Goal: Task Accomplishment & Management: Complete application form

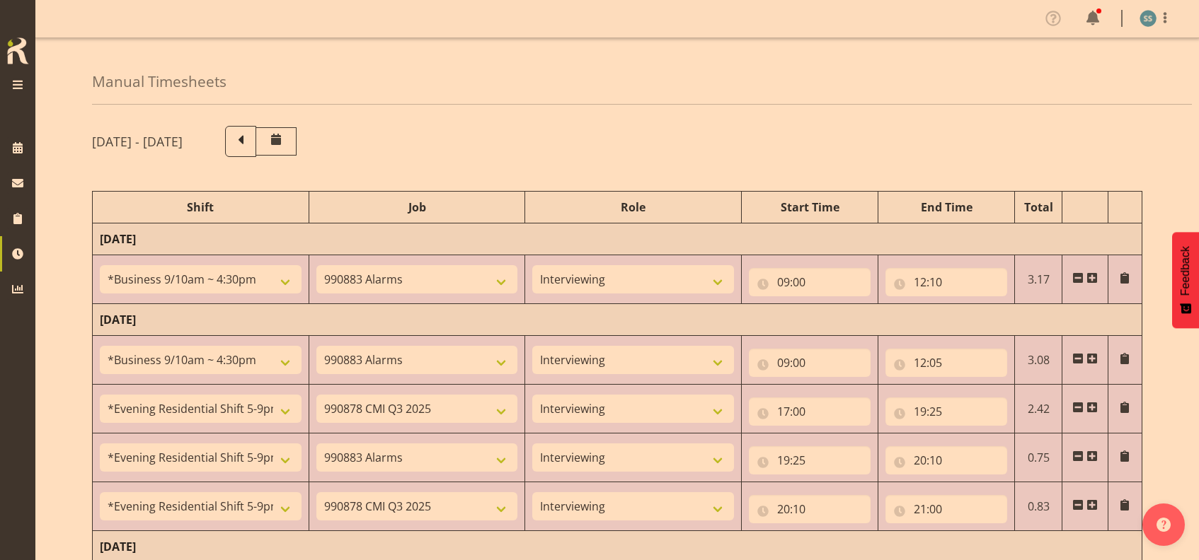
select select "26078"
select select "10420"
select select "47"
select select "26078"
select select "10420"
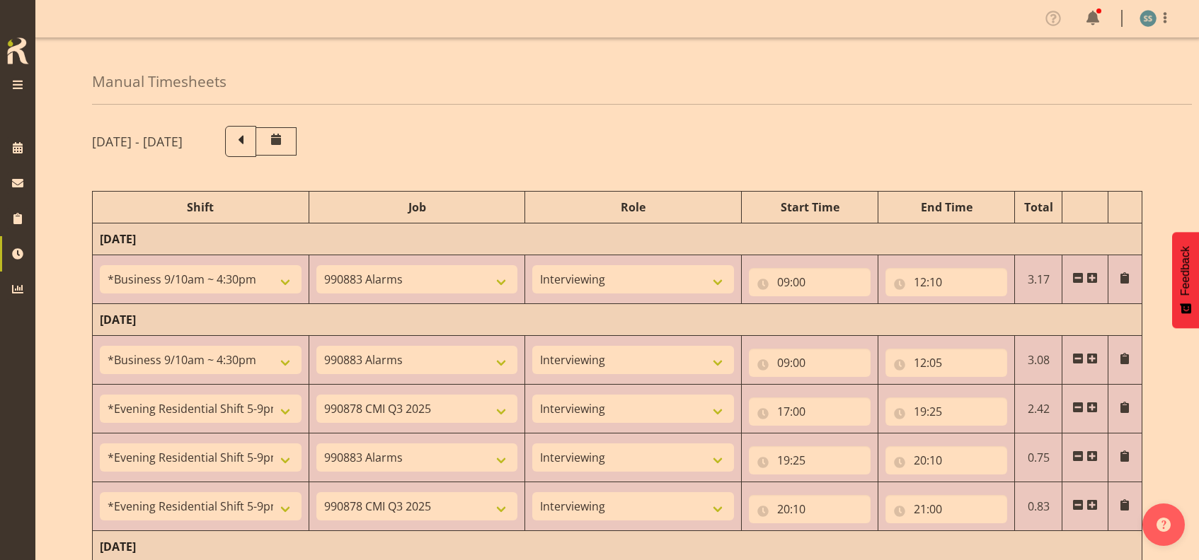
select select "47"
select select "48116"
select select "10239"
select select "47"
select select "48116"
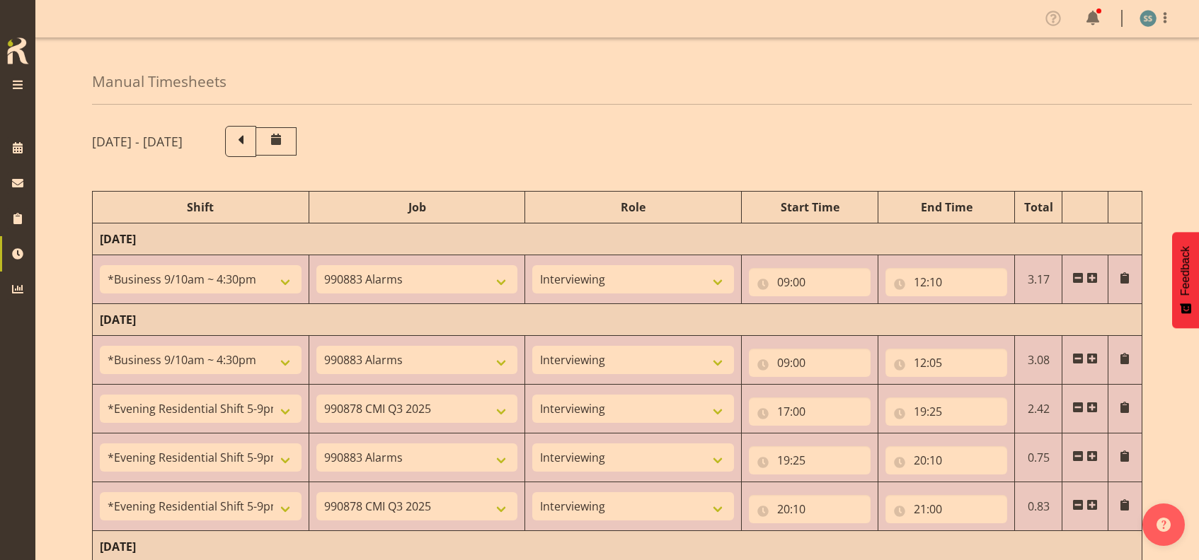
select select "10420"
select select "47"
select select "48116"
select select "10239"
select select "47"
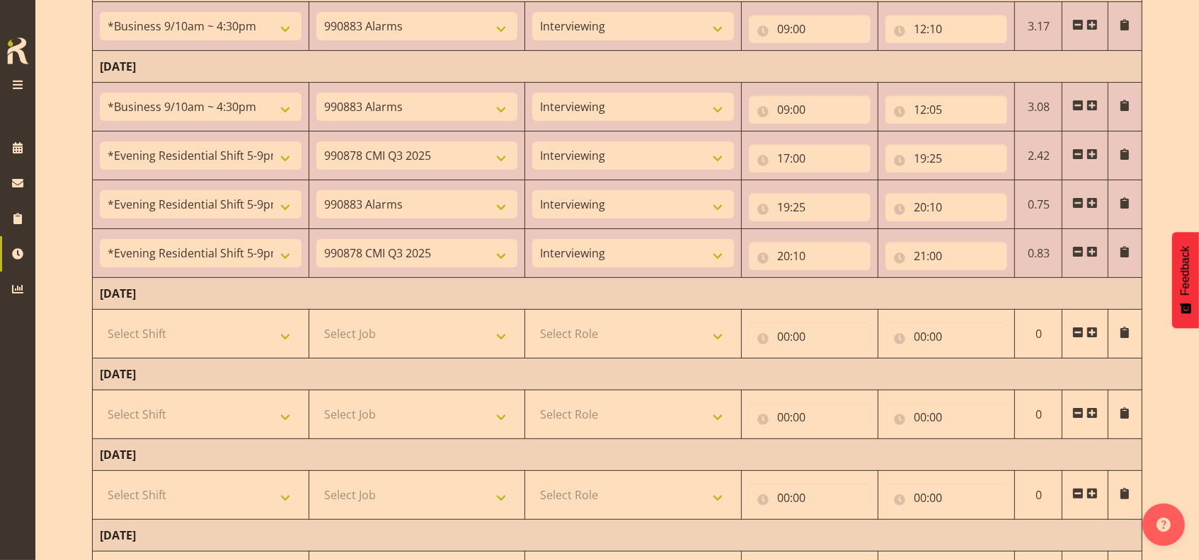
scroll to position [283, 0]
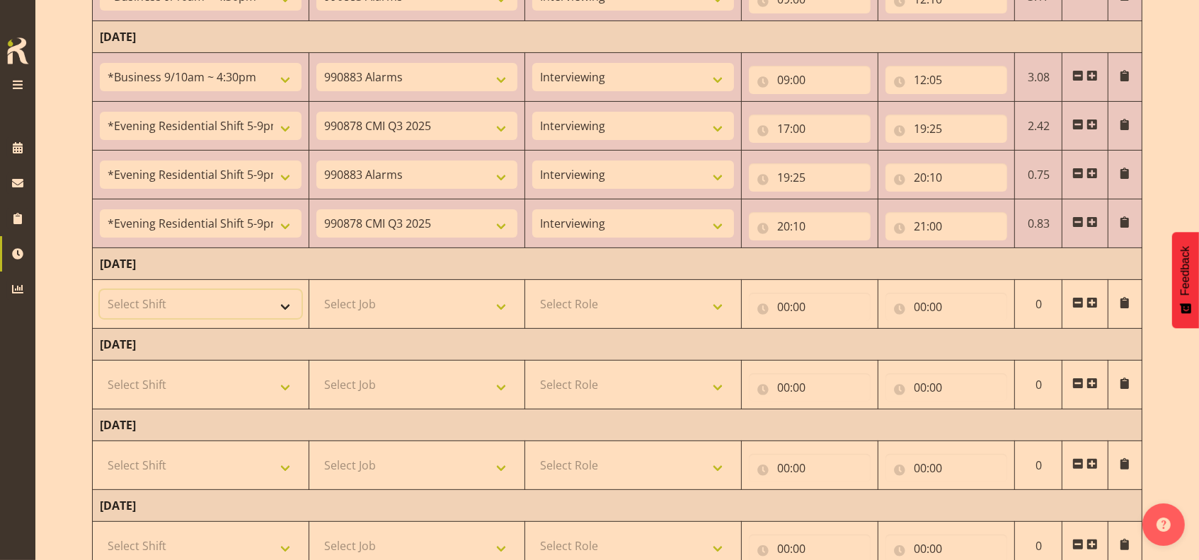
click at [284, 303] on select "Select Shift !!Project Briefing (Job to be assigned) !!Weekend Residential (Ros…" at bounding box center [201, 304] width 202 height 28
click at [74, 177] on div "Manual Timesheets [DATE] - [DATE] Shift Job Role Start Time End Time Total [DAT…" at bounding box center [616, 243] width 1163 height 976
click at [284, 304] on select "Select Shift !!Project Briefing (Job to be assigned) !!Weekend Residential (Ros…" at bounding box center [201, 304] width 202 height 28
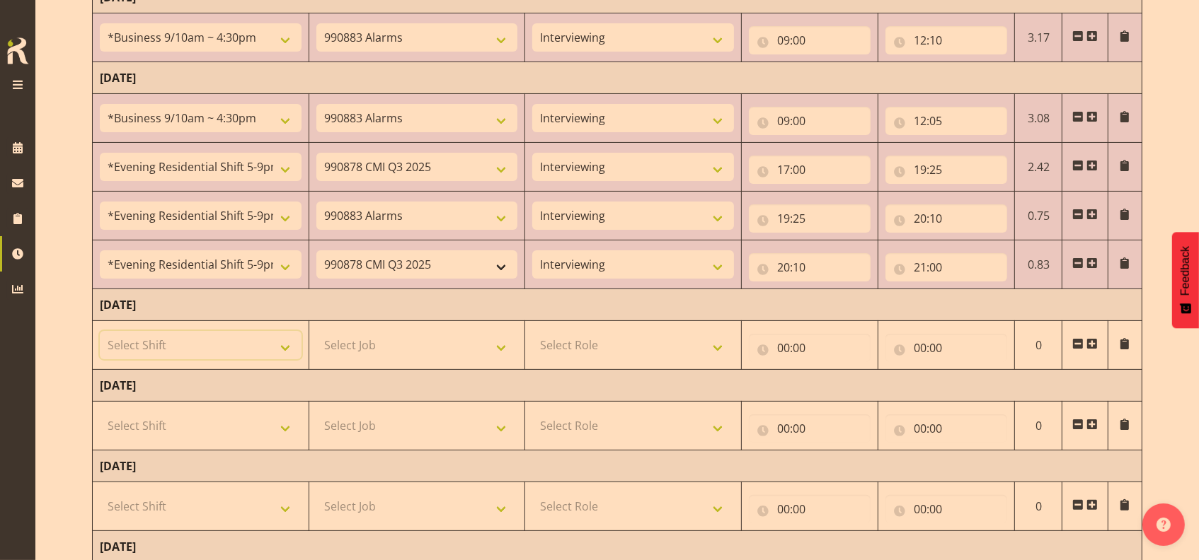
scroll to position [188, 0]
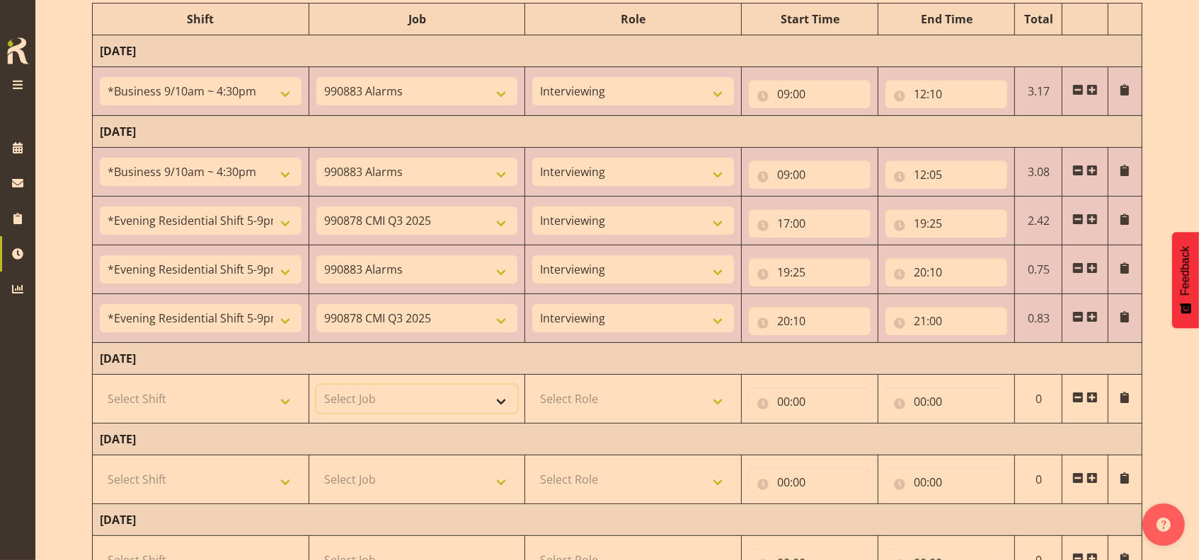
click at [499, 398] on select "Select Job 550060 IF Admin 553492 World Poll Aus Wave 2 Main 2025 553500 BFM [D…" at bounding box center [417, 399] width 202 height 28
click at [284, 399] on select "Select Shift !!Project Briefing (Job to be assigned) !!Weekend Residential (Ros…" at bounding box center [201, 399] width 202 height 28
select select "26078"
click at [100, 385] on select "Select Shift !!Project Briefing (Job to be assigned) !!Weekend Residential (Ros…" at bounding box center [201, 399] width 202 height 28
click at [500, 399] on select "Select Job 550060 IF Admin 553492 World Poll Aus Wave 2 Main 2025 553500 BFM [D…" at bounding box center [417, 399] width 202 height 28
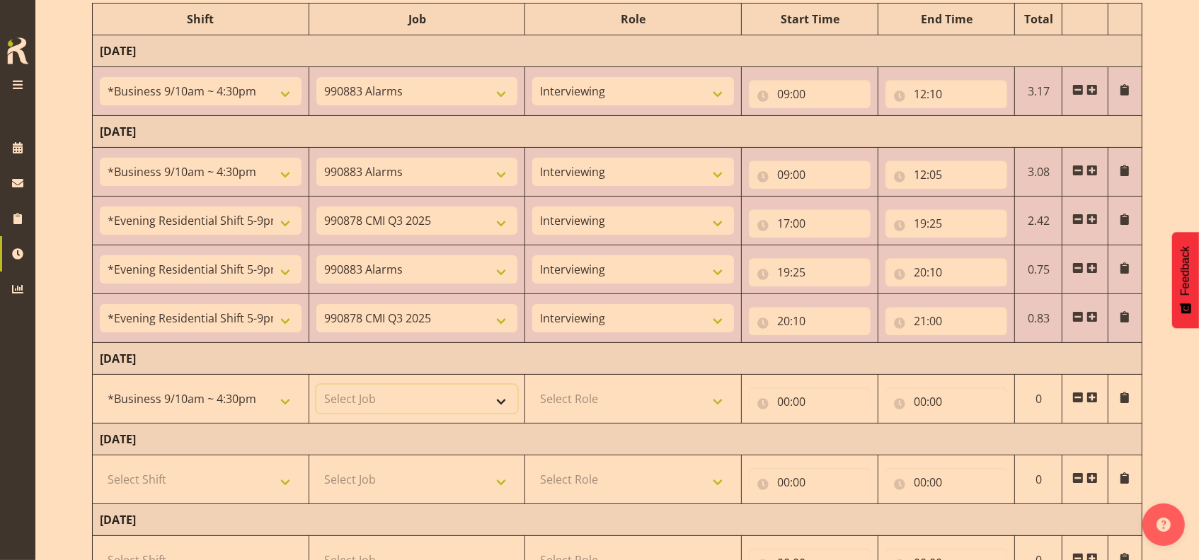
select select "10239"
click at [316, 385] on select "Select Job 550060 IF Admin 553492 World Poll Aus Wave 2 Main 2025 553500 BFM [D…" at bounding box center [417, 399] width 202 height 28
click at [714, 393] on select "Select Role Briefing Interviewing" at bounding box center [633, 399] width 202 height 28
select select "47"
click at [532, 385] on select "Select Role Briefing Interviewing" at bounding box center [633, 399] width 202 height 28
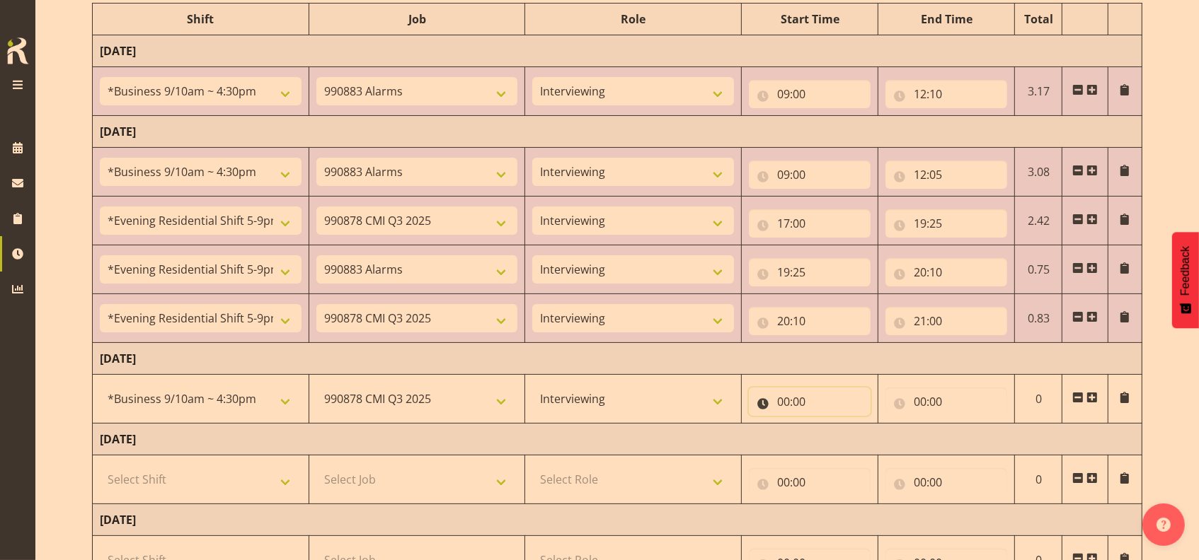
click at [777, 402] on input "00:00" at bounding box center [810, 402] width 122 height 28
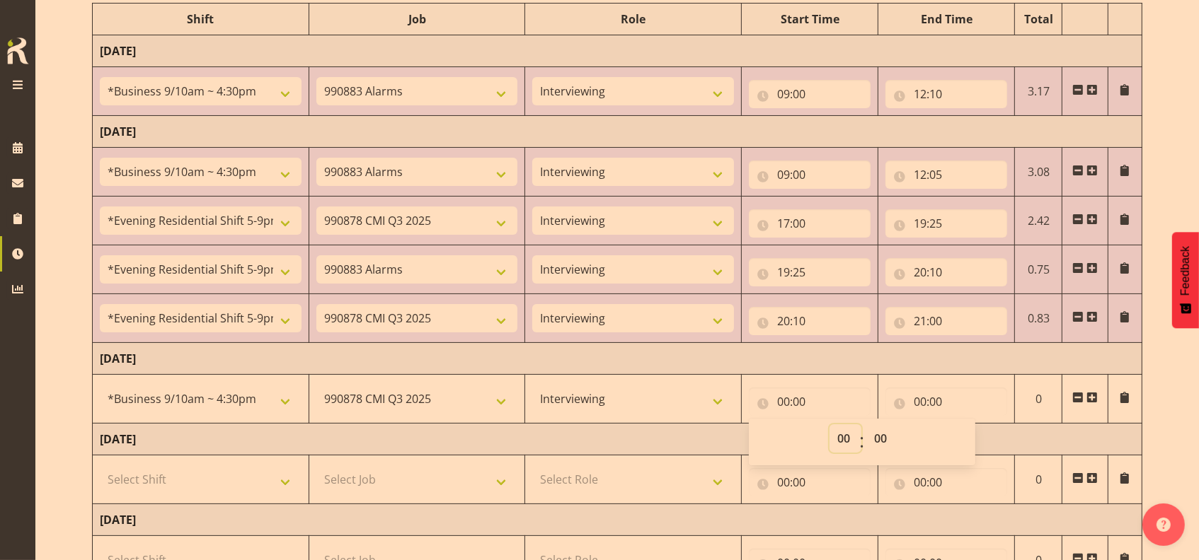
drag, startPoint x: 848, startPoint y: 437, endPoint x: 843, endPoint y: 425, distance: 13.9
click at [848, 437] on select "00 01 02 03 04 05 06 07 08 09 10 11 12 13 14 15 16 17 18 19 20 21 22 23" at bounding box center [845, 439] width 32 height 28
select select "9"
click at [829, 425] on select "00 01 02 03 04 05 06 07 08 09 10 11 12 13 14 15 16 17 18 19 20 21 22 23" at bounding box center [845, 439] width 32 height 28
type input "09:00"
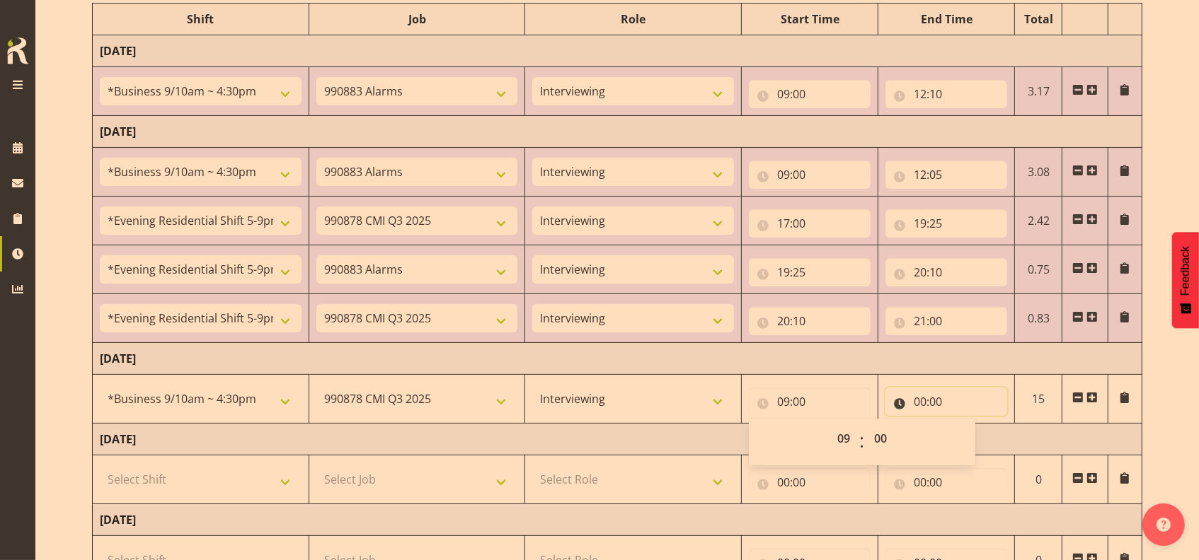
click at [919, 400] on input "00:00" at bounding box center [946, 402] width 122 height 28
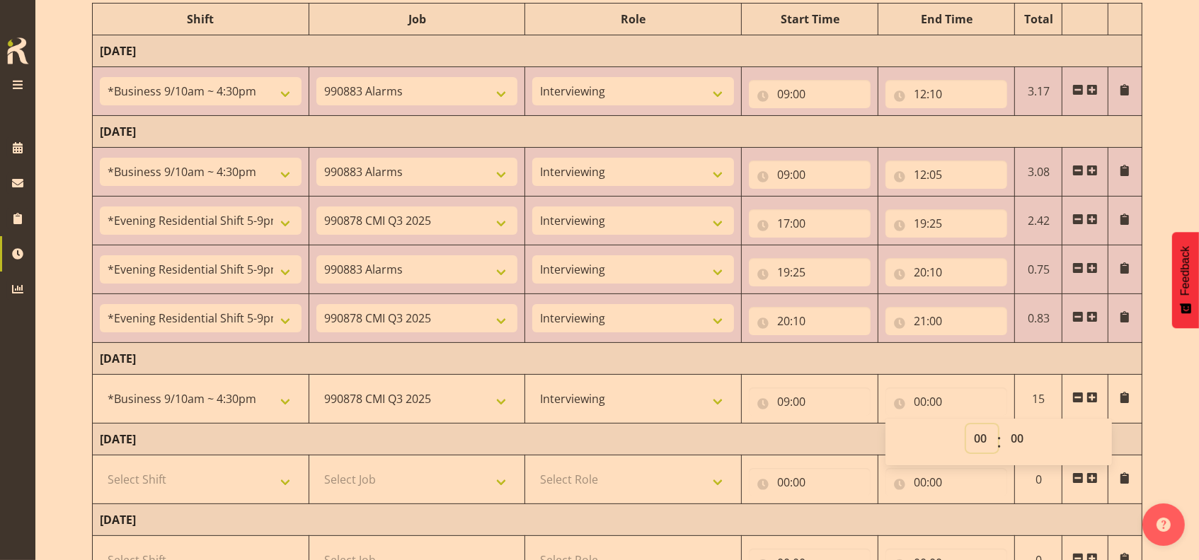
click at [979, 435] on select "00 01 02 03 04 05 06 07 08 09 10 11 12 13 14 15 16 17 18 19 20 21 22 23" at bounding box center [982, 439] width 32 height 28
select select "12"
click at [966, 425] on select "00 01 02 03 04 05 06 07 08 09 10 11 12 13 14 15 16 17 18 19 20 21 22 23" at bounding box center [982, 439] width 32 height 28
type input "12:00"
click at [1095, 397] on span at bounding box center [1091, 397] width 11 height 11
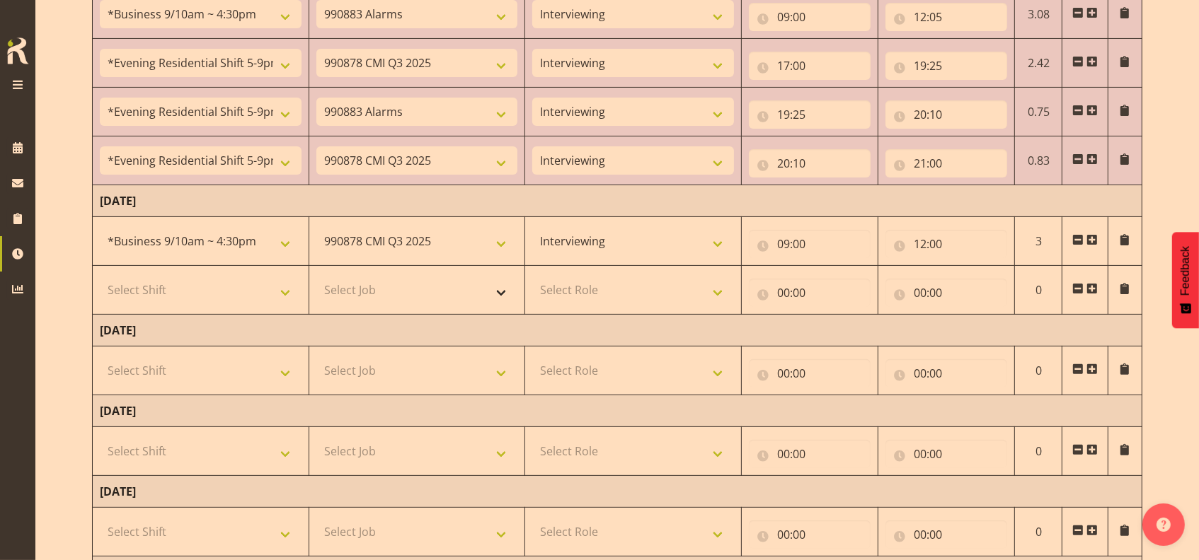
scroll to position [377, 0]
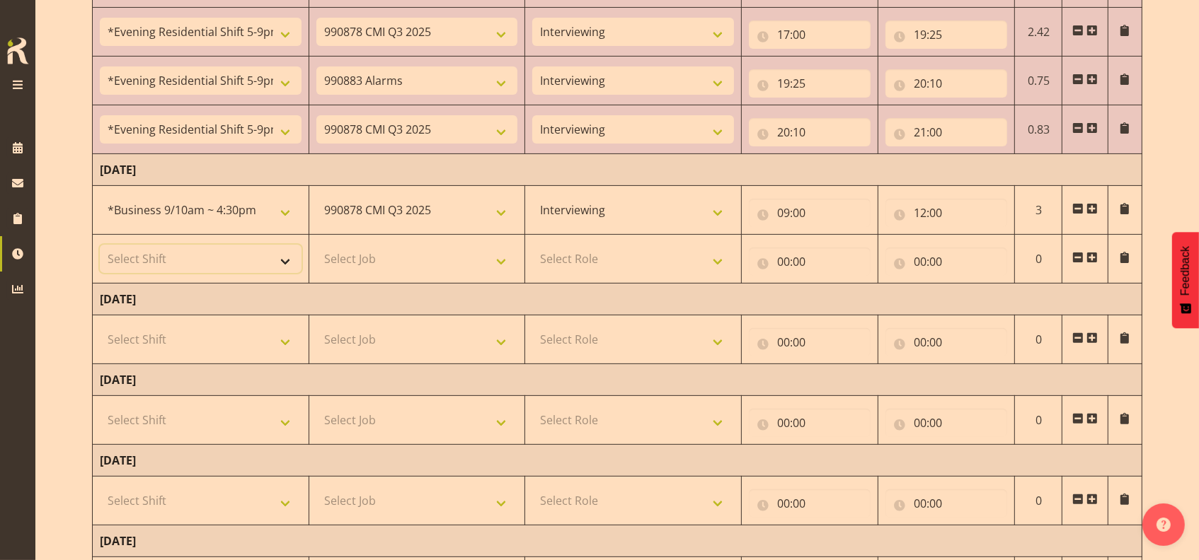
click at [284, 263] on select "Select Shift !!Project Briefing (Job to be assigned) !!Weekend Residential (Ros…" at bounding box center [201, 259] width 202 height 28
select select "9699"
click at [100, 245] on select "Select Shift !!Project Briefing (Job to be assigned) !!Weekend Residential (Ros…" at bounding box center [201, 259] width 202 height 28
click at [504, 258] on select "Select Job 550060 IF Admin 553492 World Poll Aus Wave 2 Main 2025 553500 BFM [D…" at bounding box center [417, 259] width 202 height 28
select select "10499"
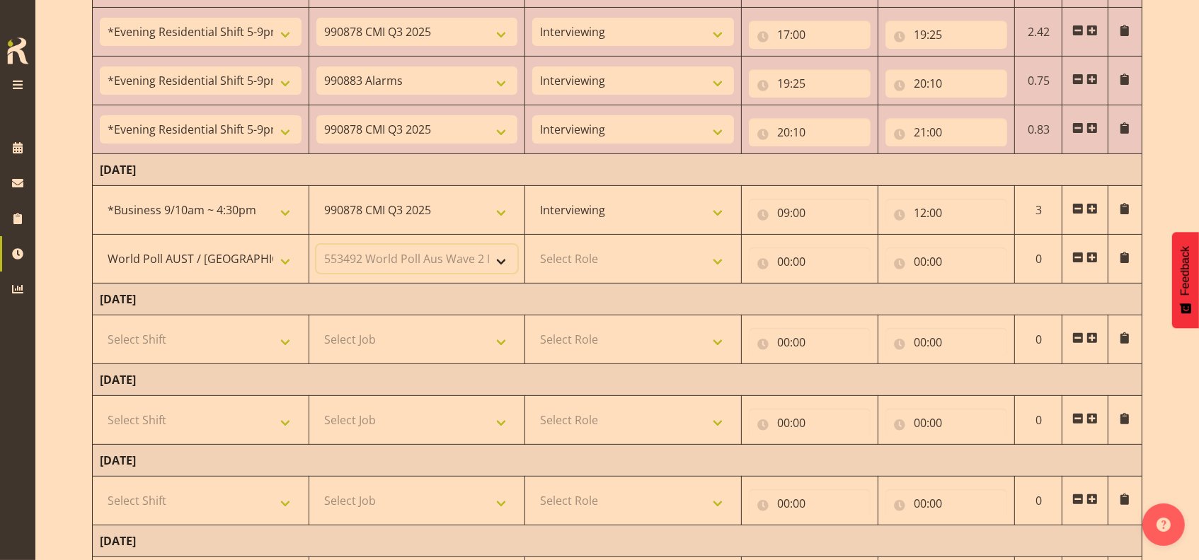
click at [316, 245] on select "Select Job 550060 IF Admin 553492 World Poll Aus Wave 2 Main 2025 553500 BFM [D…" at bounding box center [417, 259] width 202 height 28
click at [723, 259] on select "Select Role Briefing Interviewing" at bounding box center [633, 259] width 202 height 28
select select "47"
click at [532, 245] on select "Select Role Briefing Interviewing" at bounding box center [633, 259] width 202 height 28
click at [788, 260] on input "00:00" at bounding box center [810, 262] width 122 height 28
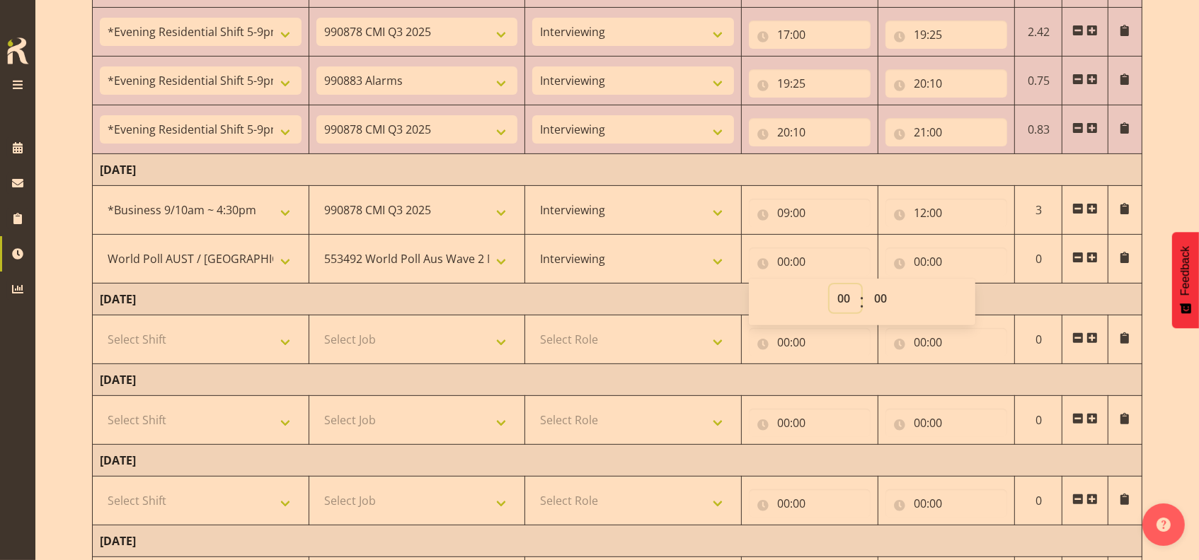
click at [841, 292] on select "00 01 02 03 04 05 06 07 08 09 10 11 12 13 14 15 16 17 18 19 20 21 22 23" at bounding box center [845, 298] width 32 height 28
select select "17"
click at [829, 284] on select "00 01 02 03 04 05 06 07 08 09 10 11 12 13 14 15 16 17 18 19 20 21 22 23" at bounding box center [845, 298] width 32 height 28
type input "17:00"
click at [920, 257] on input "00:00" at bounding box center [946, 262] width 122 height 28
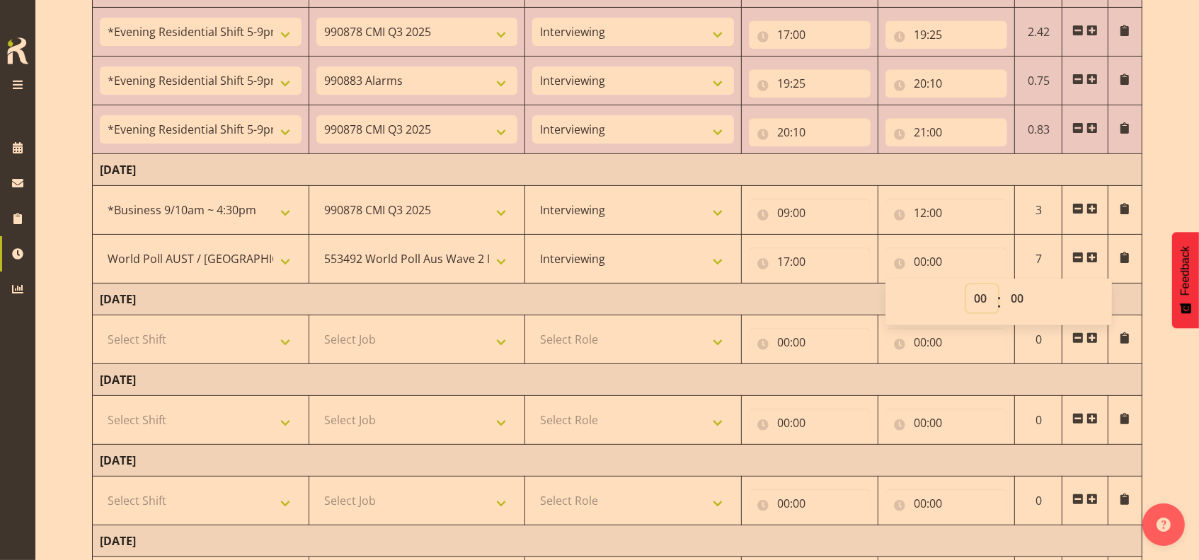
click at [979, 297] on select "00 01 02 03 04 05 06 07 08 09 10 11 12 13 14 15 16 17 18 19 20 21 22 23" at bounding box center [982, 298] width 32 height 28
select select "19"
click at [966, 284] on select "00 01 02 03 04 05 06 07 08 09 10 11 12 13 14 15 16 17 18 19 20 21 22 23" at bounding box center [982, 298] width 32 height 28
type input "19:00"
click at [1013, 297] on select "00 01 02 03 04 05 06 07 08 09 10 11 12 13 14 15 16 17 18 19 20 21 22 23 24 25 2…" at bounding box center [1019, 298] width 32 height 28
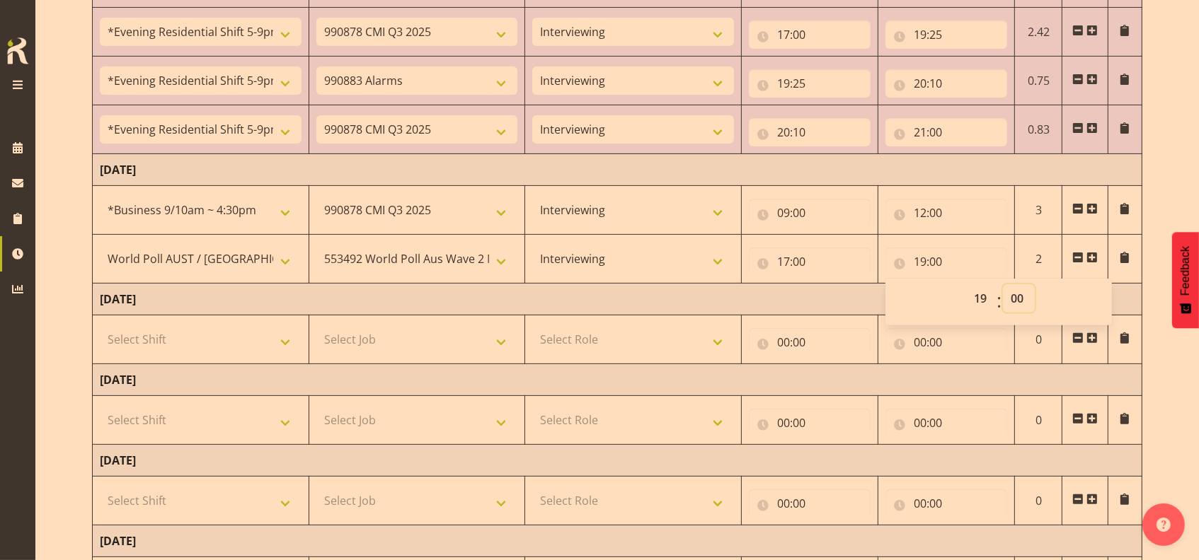
select select "45"
click at [1003, 284] on select "00 01 02 03 04 05 06 07 08 09 10 11 12 13 14 15 16 17 18 19 20 21 22 23 24 25 2…" at bounding box center [1019, 298] width 32 height 28
type input "19:45"
click at [844, 292] on td "[DATE]" at bounding box center [617, 300] width 1049 height 32
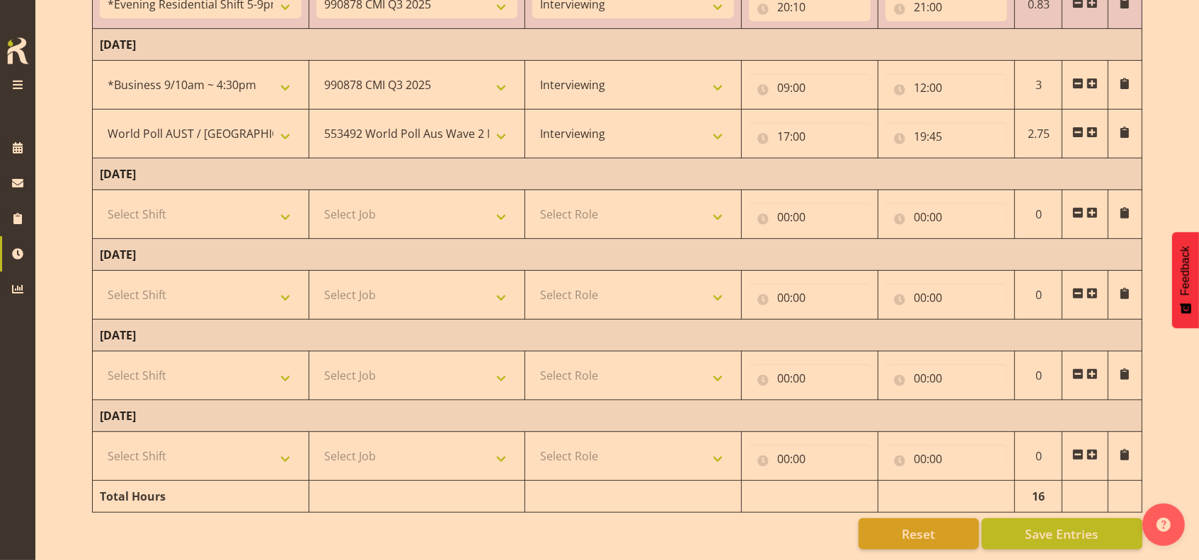
scroll to position [515, 0]
click at [1023, 519] on button "Save Entries" at bounding box center [1062, 534] width 161 height 31
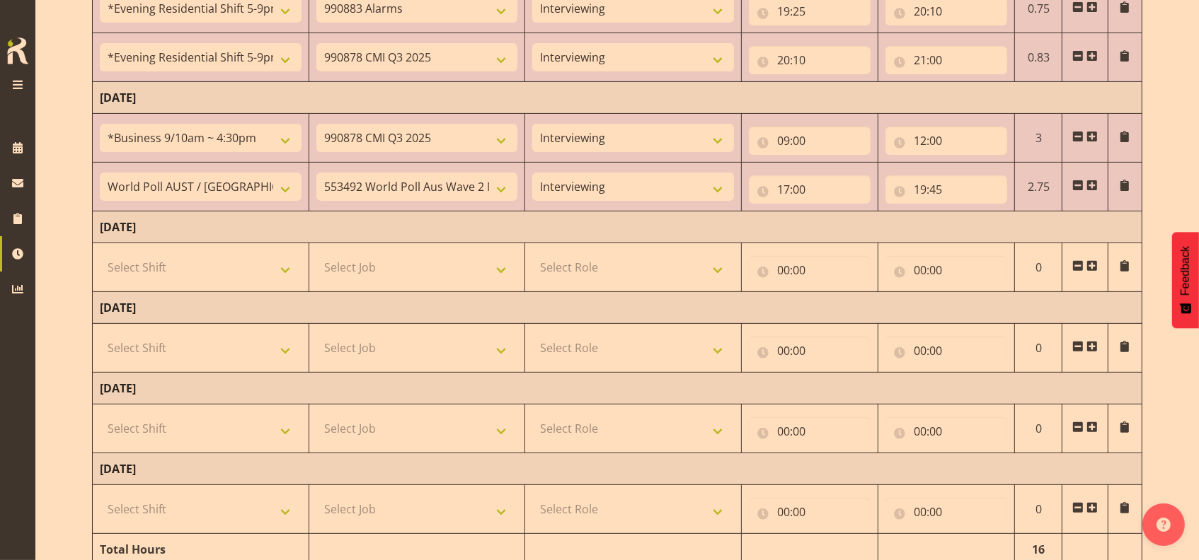
scroll to position [420, 0]
